Goal: Information Seeking & Learning: Learn about a topic

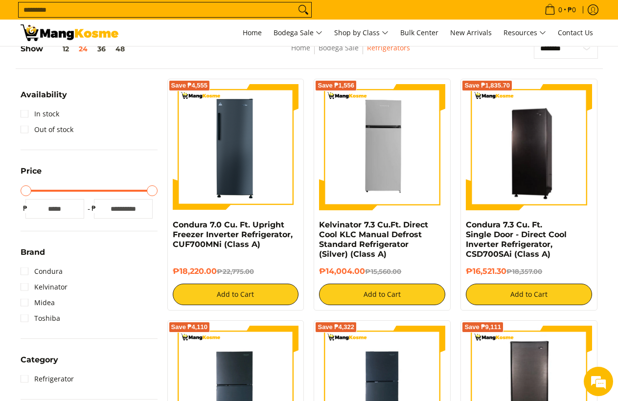
scroll to position [147, 0]
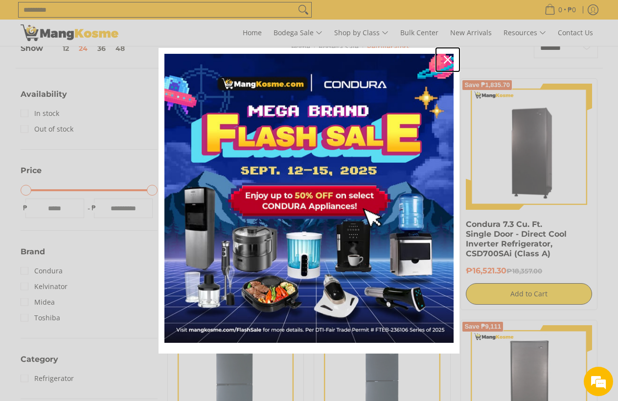
click at [446, 61] on icon "close icon" at bounding box center [448, 60] width 8 height 8
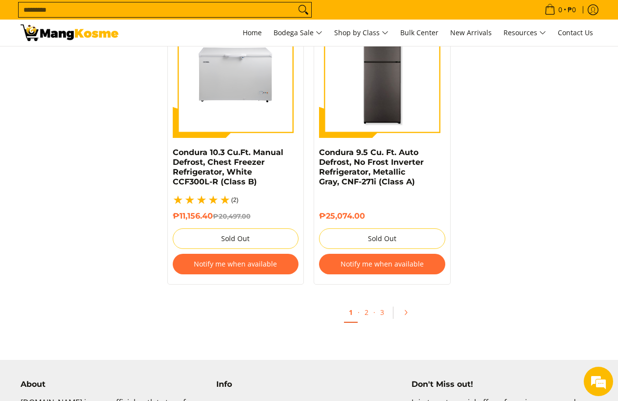
scroll to position [2252, 0]
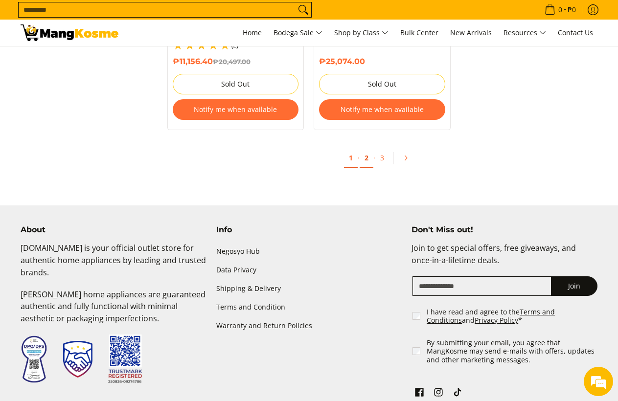
click at [367, 148] on link "2" at bounding box center [367, 158] width 14 height 20
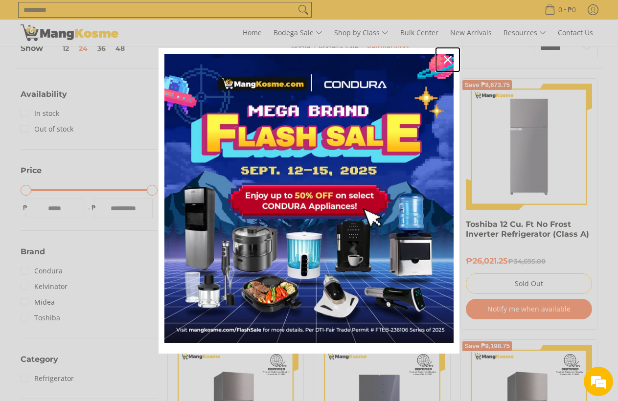
click at [447, 58] on icon "close icon" at bounding box center [448, 60] width 8 height 8
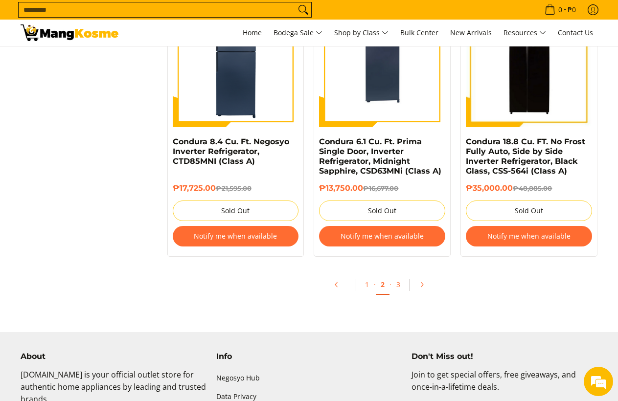
scroll to position [2203, 0]
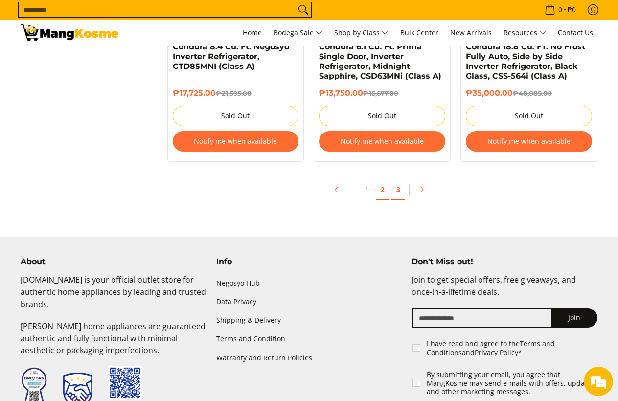
click at [397, 190] on link "3" at bounding box center [399, 190] width 14 height 20
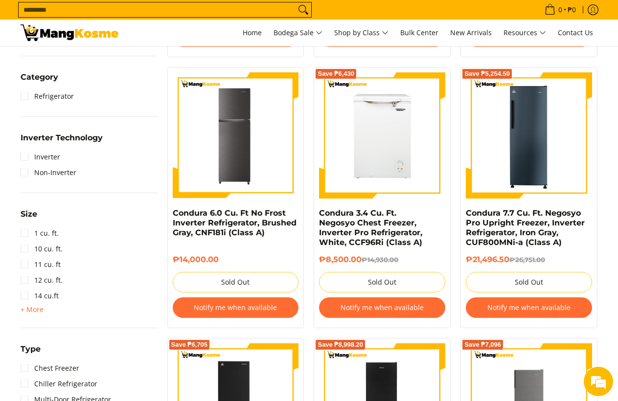
scroll to position [441, 0]
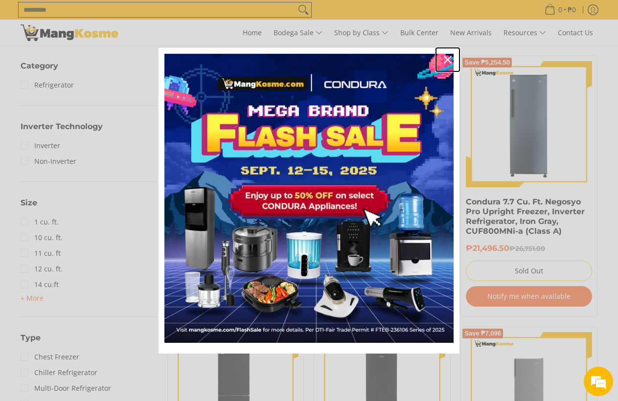
click at [452, 59] on div "Close" at bounding box center [448, 60] width 16 height 16
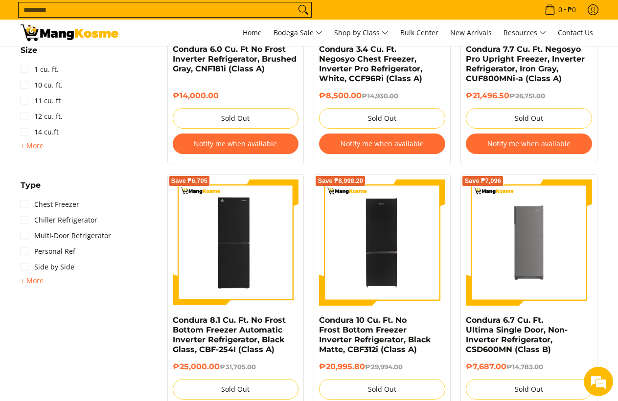
scroll to position [636, 0]
